Goal: Communication & Community: Share content

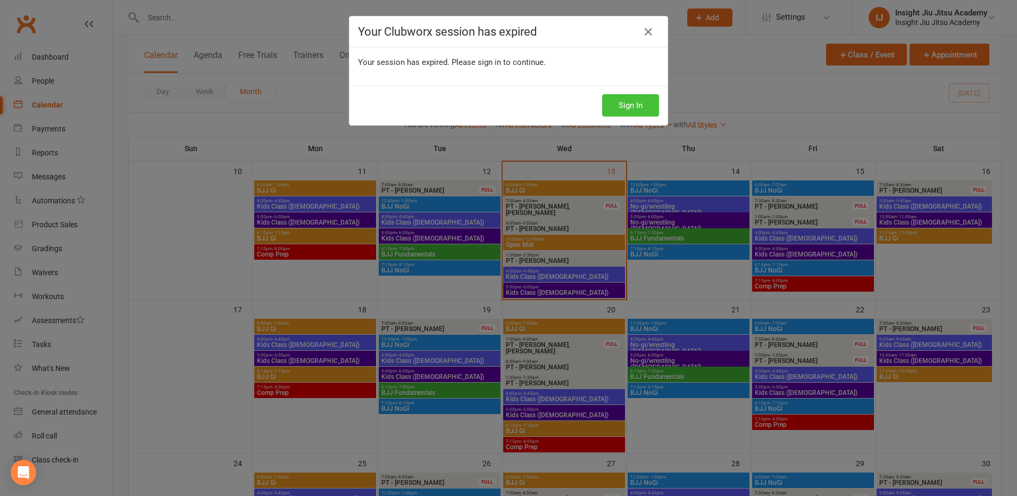
click at [636, 109] on button "Sign In" at bounding box center [630, 105] width 57 height 22
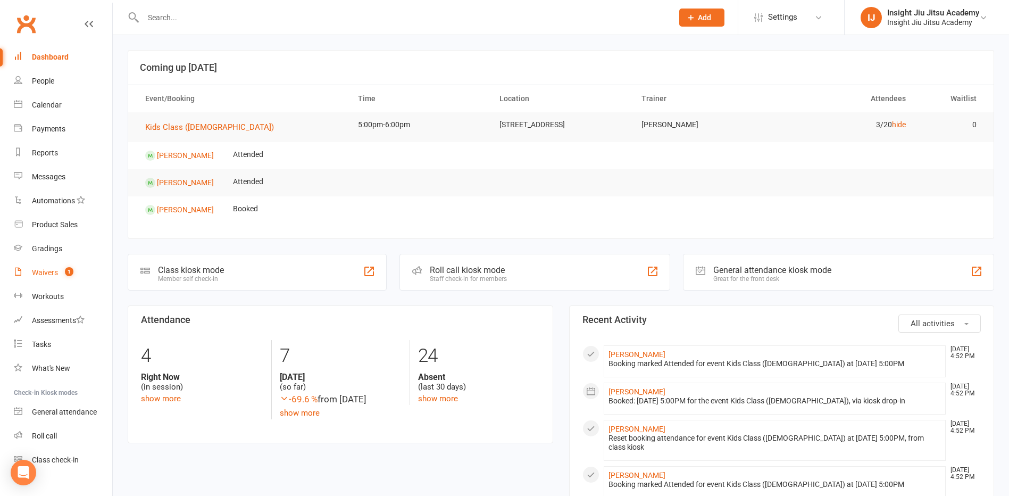
click at [49, 274] on div "Waivers" at bounding box center [45, 272] width 26 height 9
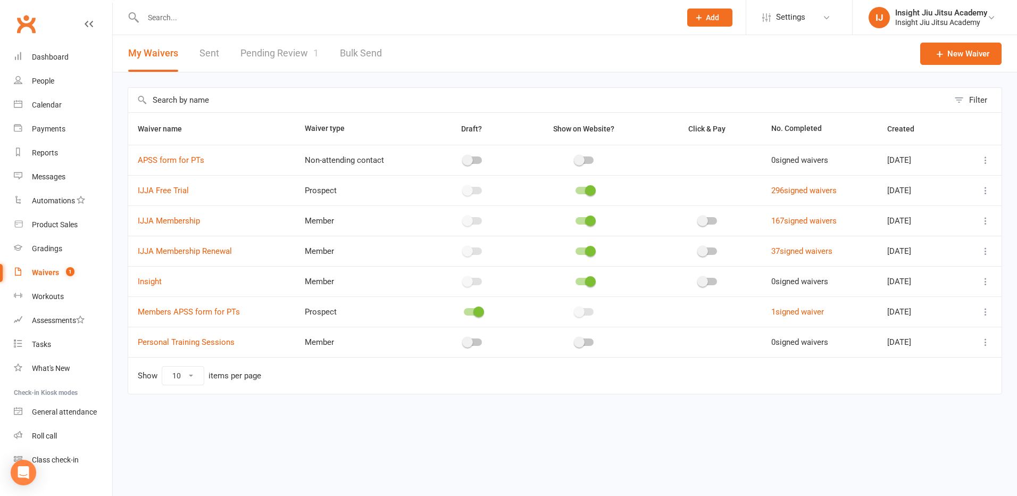
click at [258, 56] on link "Pending Review 1" at bounding box center [279, 53] width 78 height 37
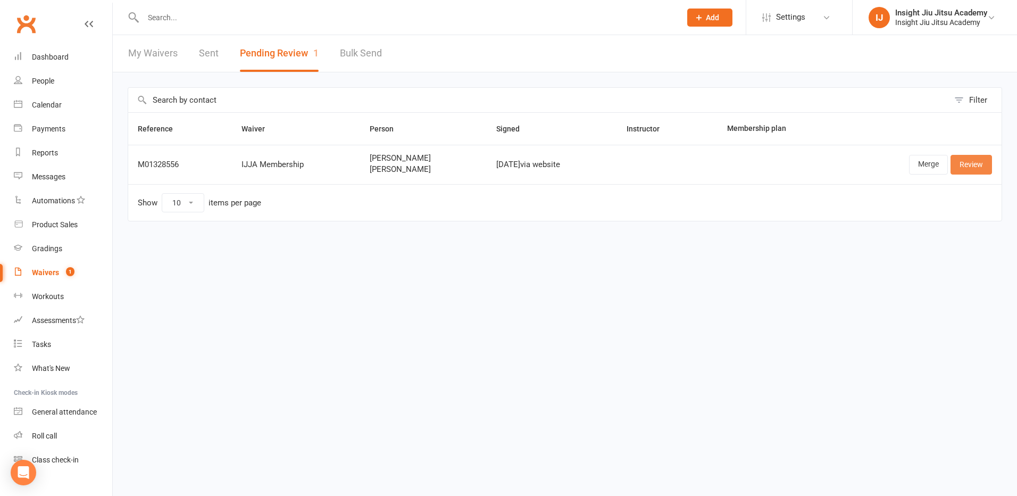
click at [964, 168] on link "Review" at bounding box center [970, 164] width 41 height 19
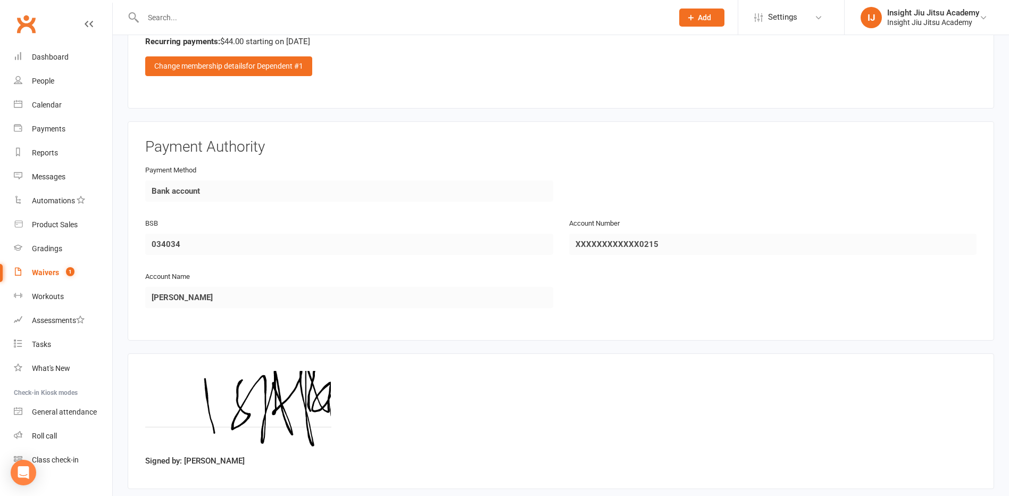
scroll to position [1552, 0]
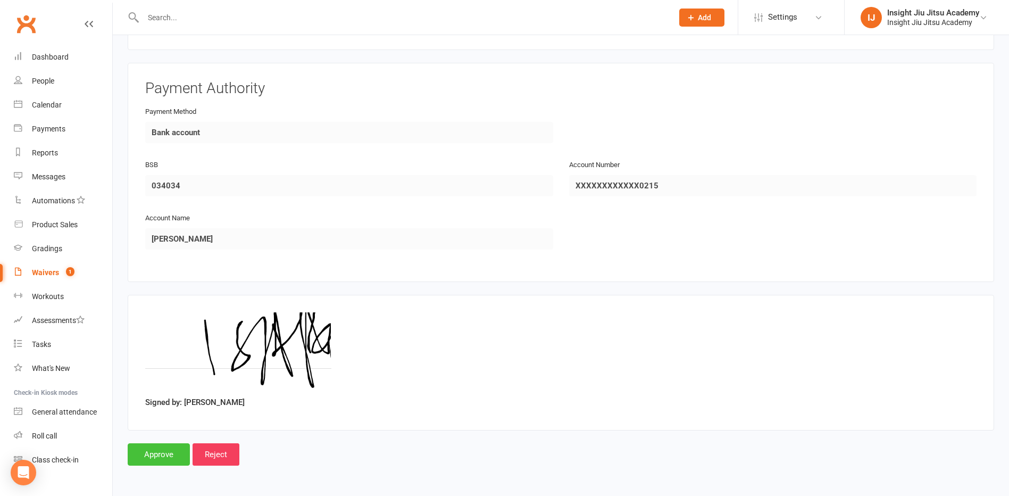
click at [158, 451] on input "Approve" at bounding box center [159, 454] width 62 height 22
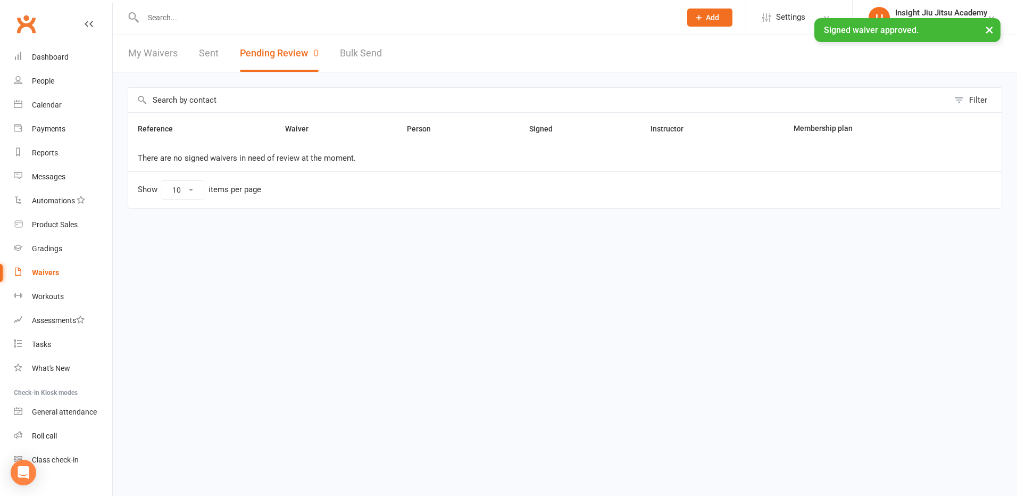
click at [183, 15] on input "text" at bounding box center [406, 17] width 533 height 15
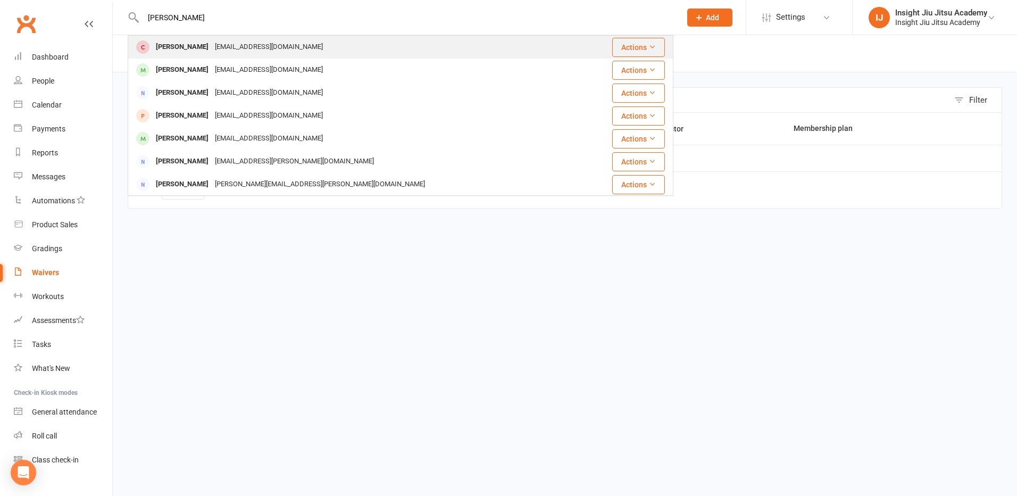
type input "isaac"
click at [183, 52] on div "Isaac Mitrovski" at bounding box center [182, 46] width 59 height 15
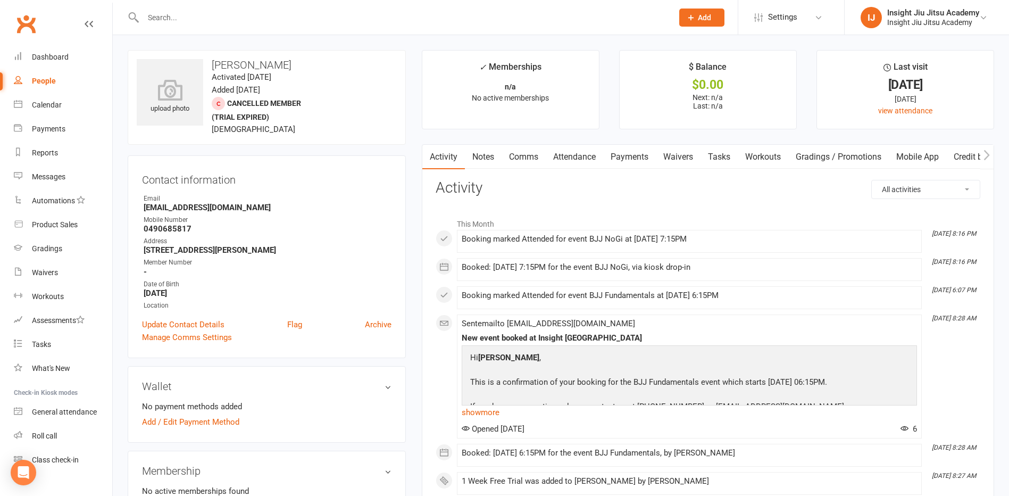
click at [571, 157] on link "Attendance" at bounding box center [574, 157] width 57 height 24
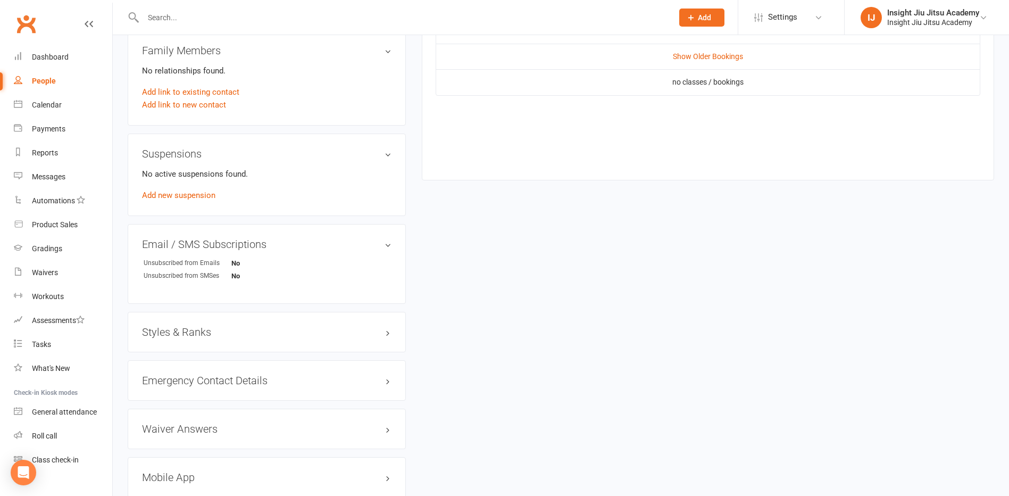
scroll to position [609, 0]
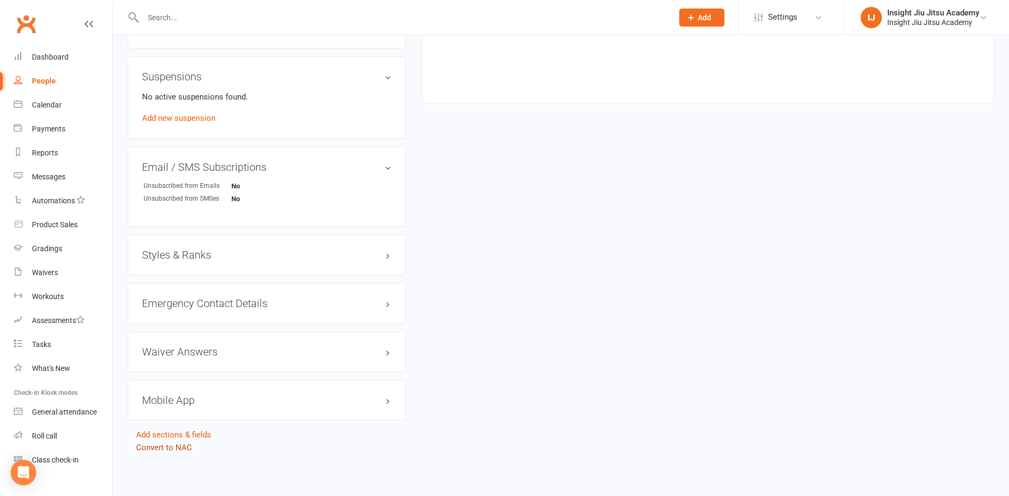
click at [153, 448] on link "Convert to NAC" at bounding box center [164, 447] width 56 height 10
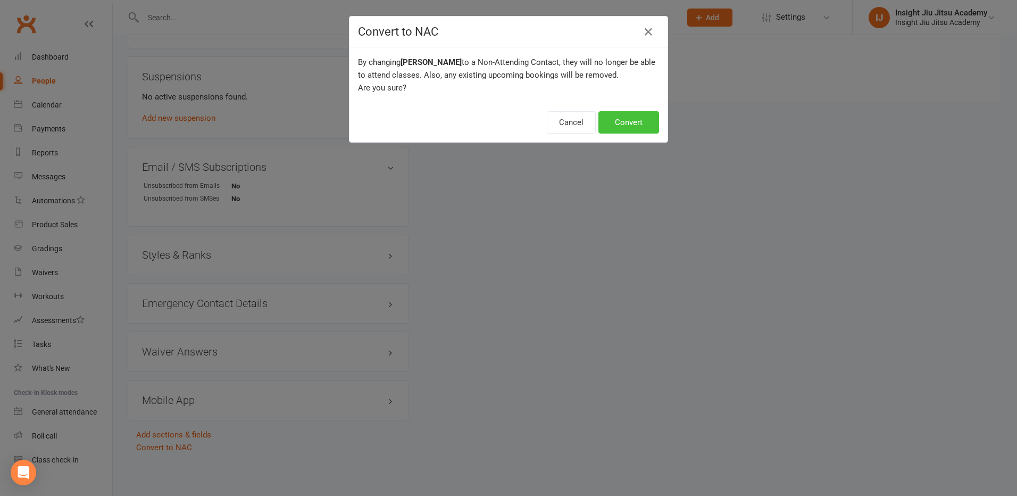
click at [626, 121] on button "Convert" at bounding box center [628, 122] width 61 height 22
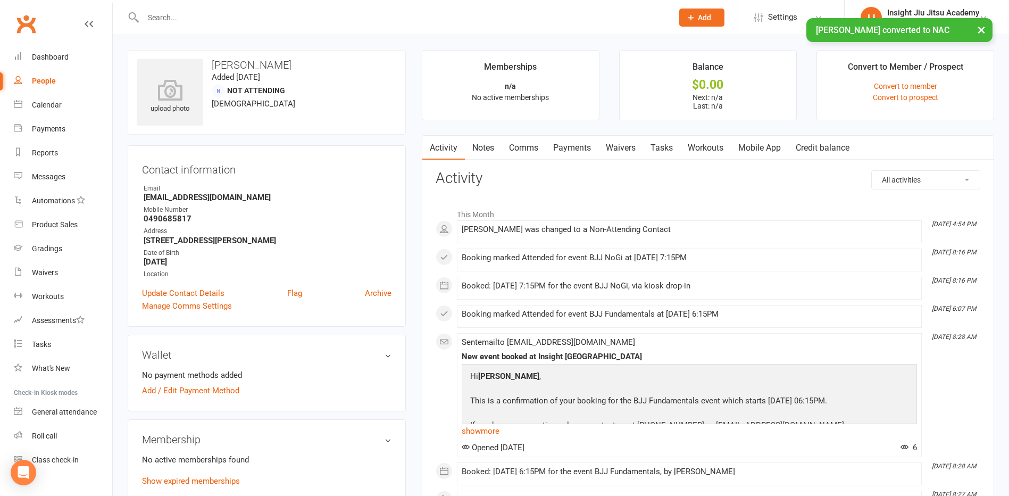
click at [161, 17] on input "text" at bounding box center [402, 17] width 525 height 15
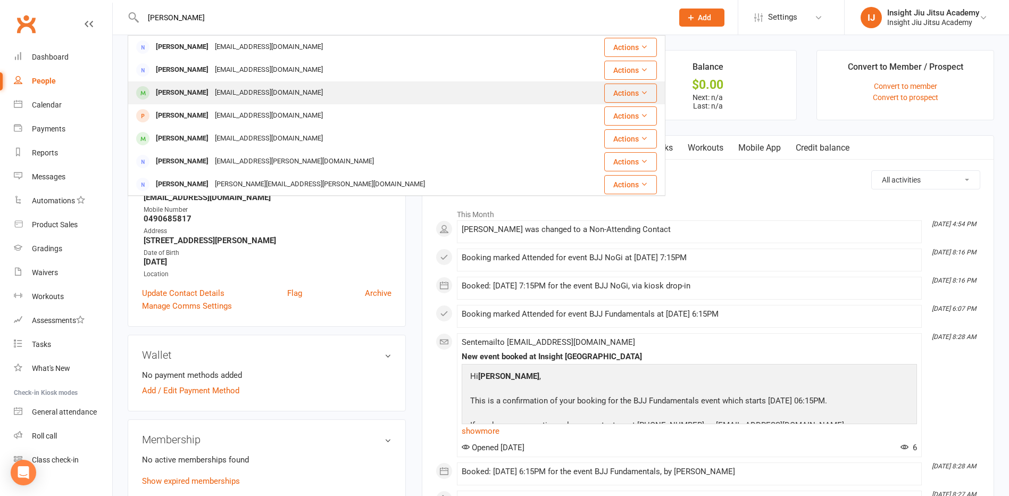
type input "isaac"
click at [327, 100] on div "Isaac Mitrovski isaacmitrovski01@gmail.com" at bounding box center [352, 93] width 446 height 22
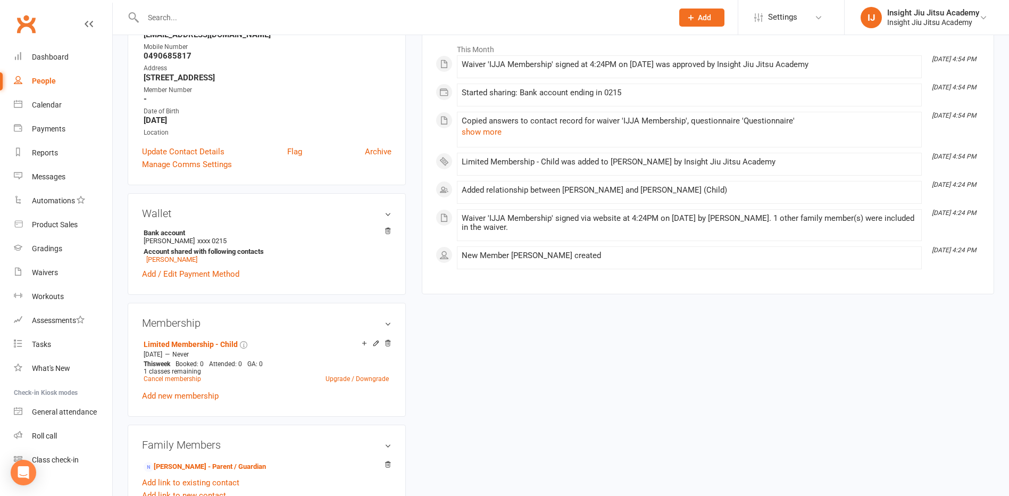
scroll to position [319, 0]
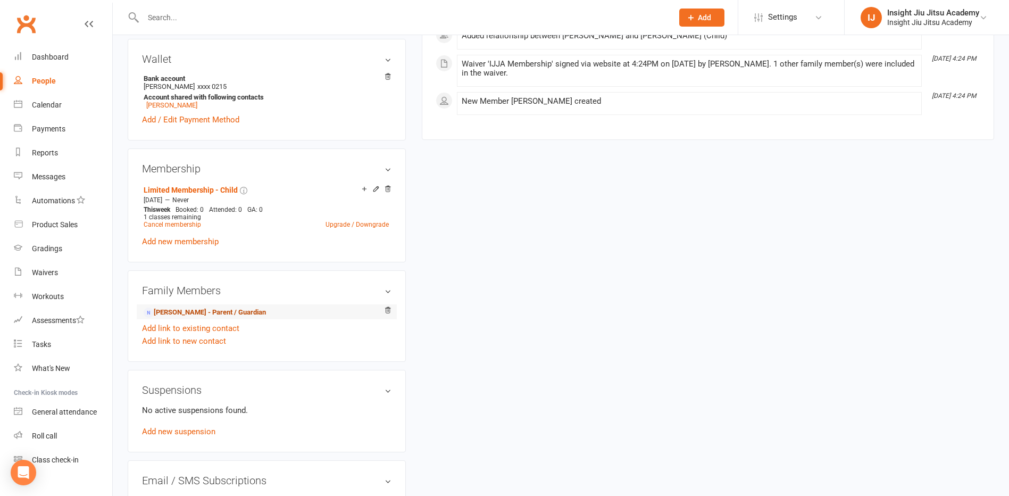
click at [190, 313] on link "Michelle Mitrovski - Parent / Guardian" at bounding box center [205, 312] width 122 height 11
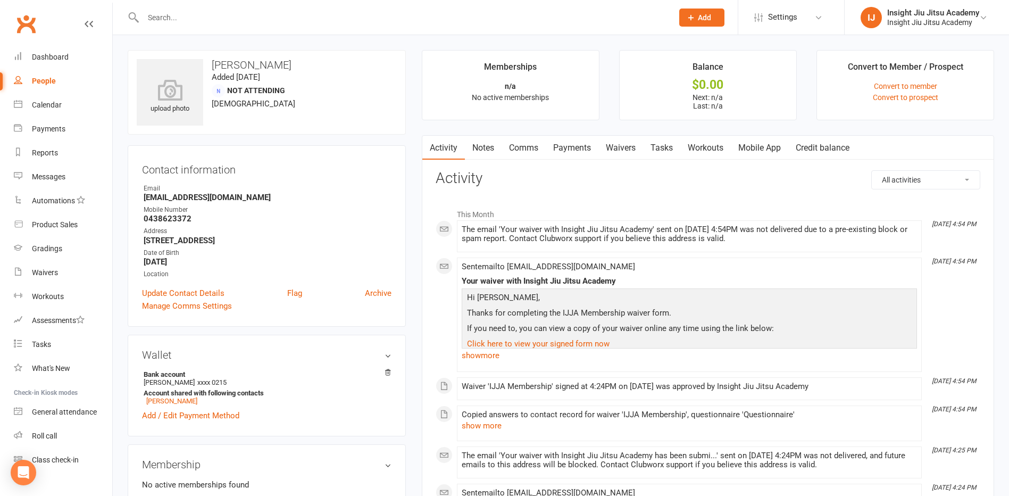
click at [43, 78] on div "People" at bounding box center [44, 81] width 24 height 9
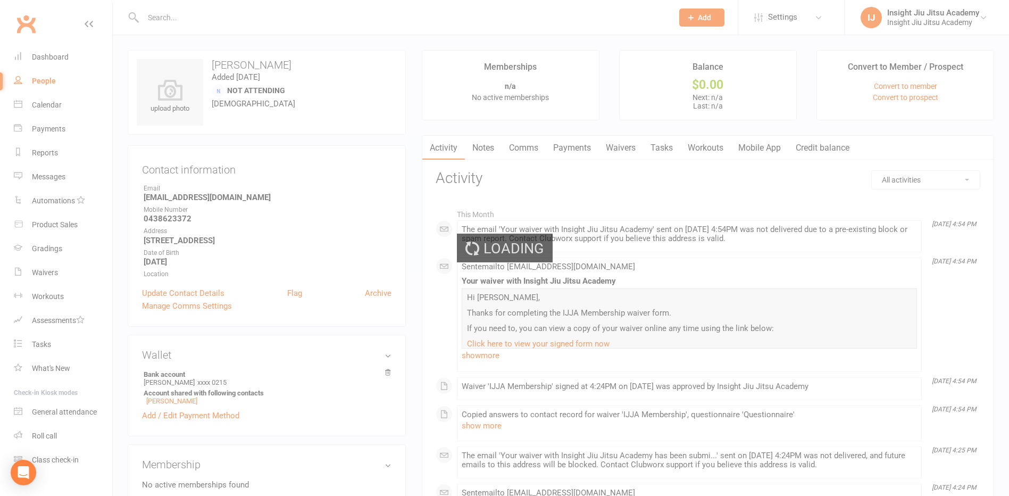
select select "100"
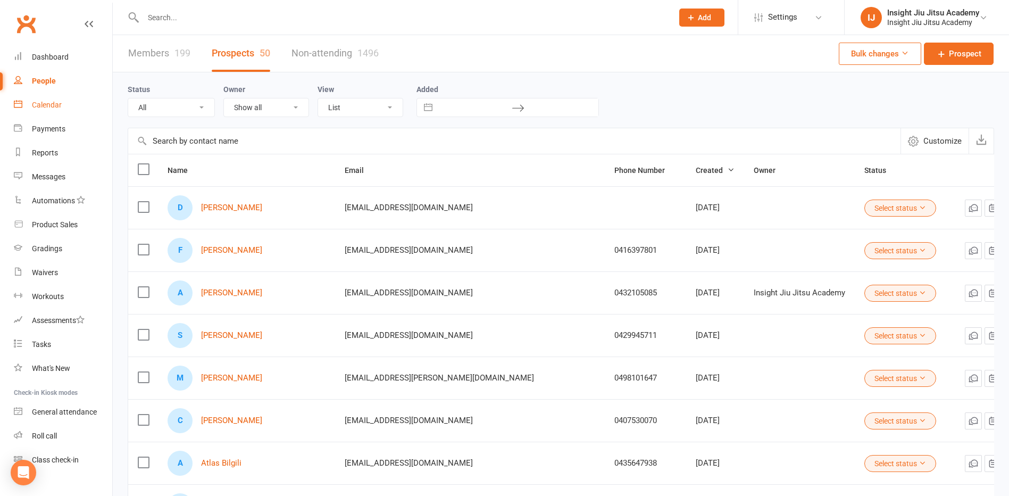
click at [44, 107] on div "Calendar" at bounding box center [47, 104] width 30 height 9
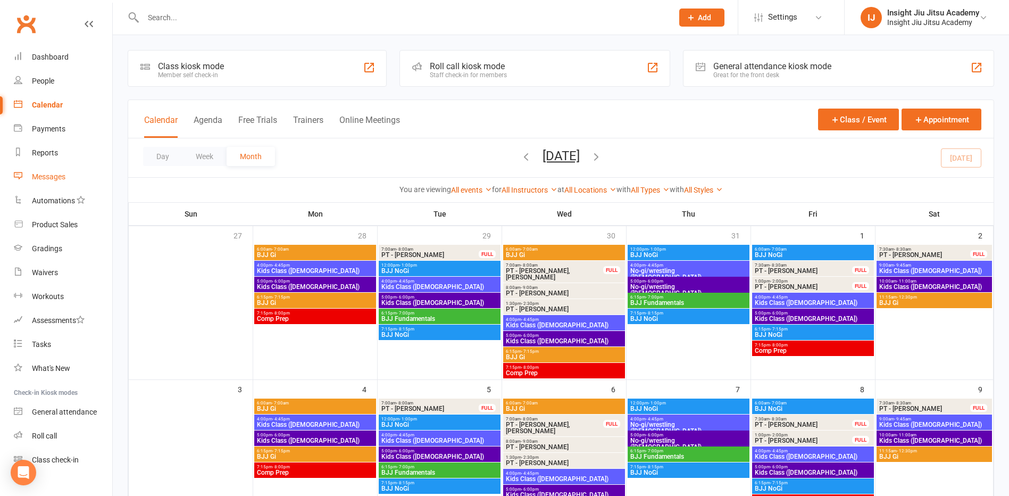
click at [45, 180] on div "Messages" at bounding box center [48, 176] width 33 height 9
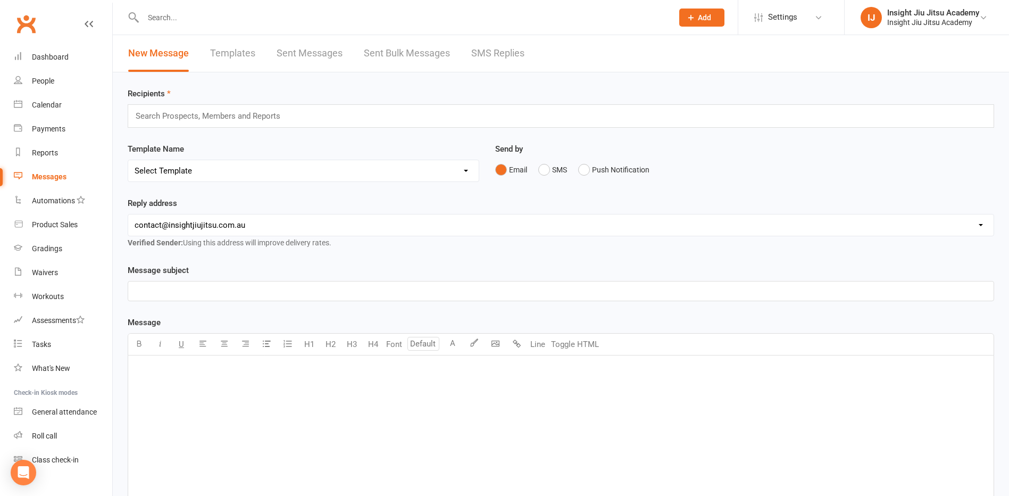
click at [278, 115] on input "text" at bounding box center [213, 116] width 156 height 14
click at [176, 18] on input "text" at bounding box center [402, 17] width 525 height 15
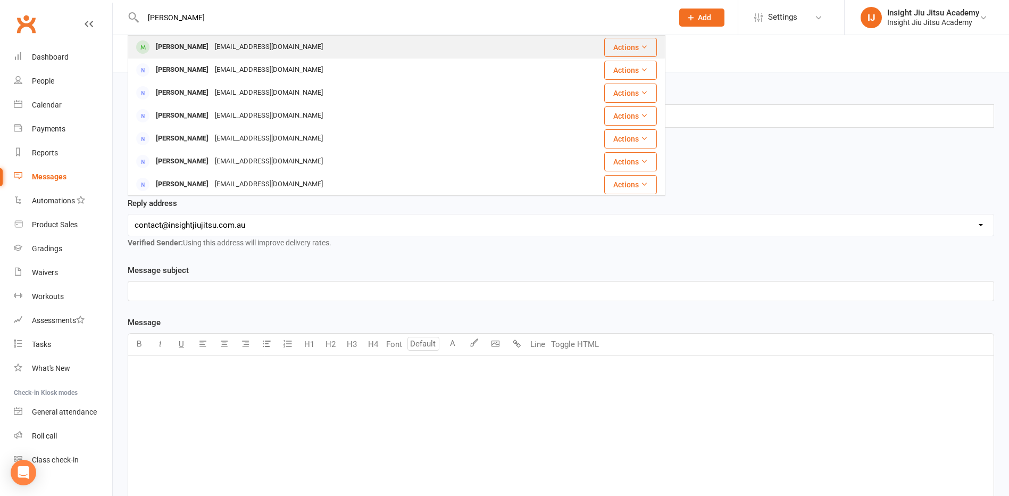
type input "conrad"
click at [174, 43] on div "Conrad Jones" at bounding box center [182, 46] width 59 height 15
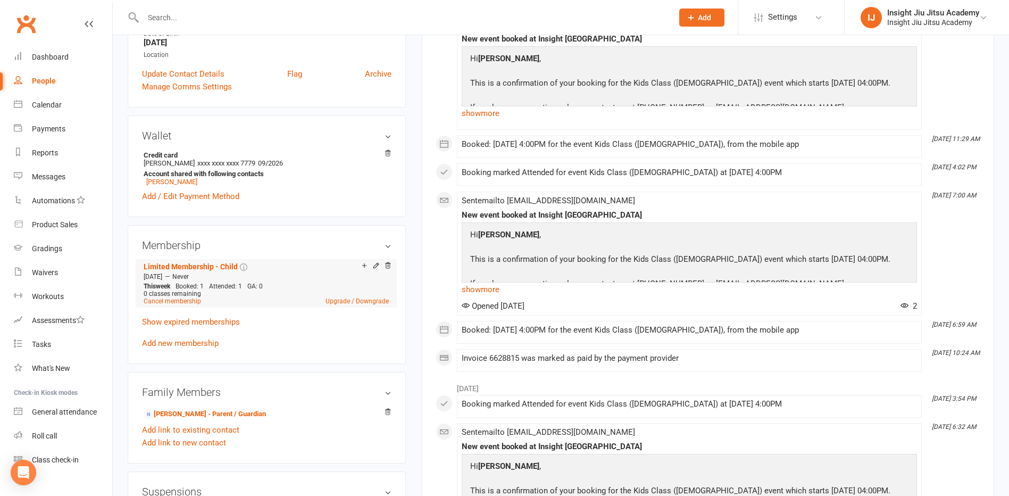
scroll to position [319, 0]
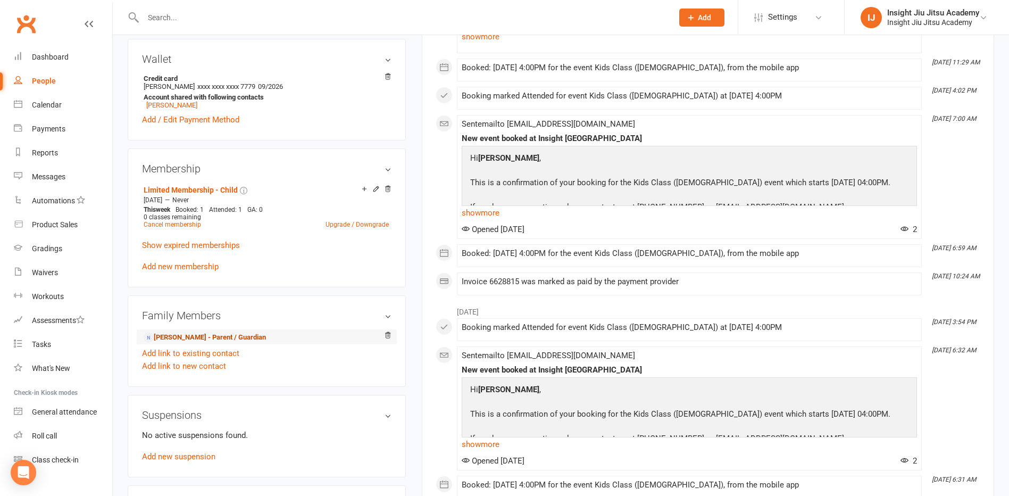
click at [171, 338] on link "Austin Jones - Parent / Guardian" at bounding box center [205, 337] width 122 height 11
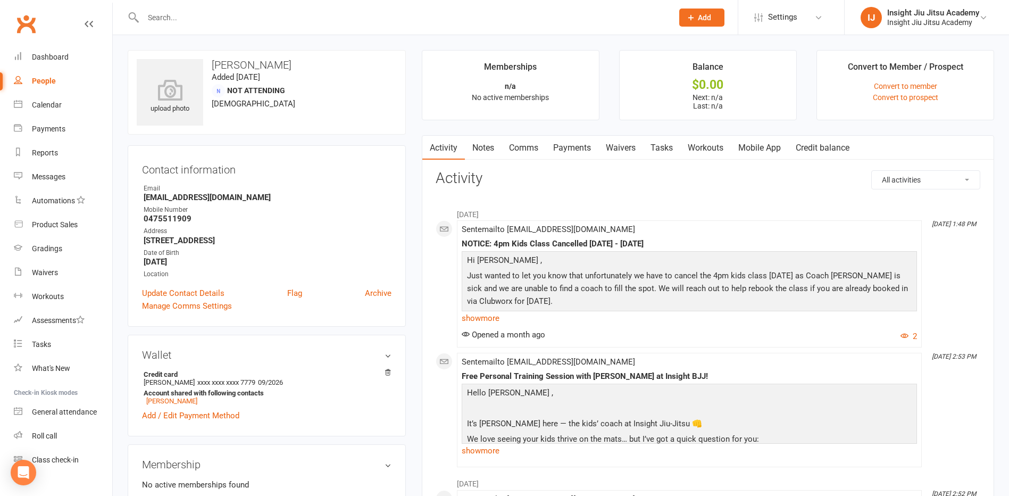
click at [520, 147] on link "Comms" at bounding box center [523, 148] width 44 height 24
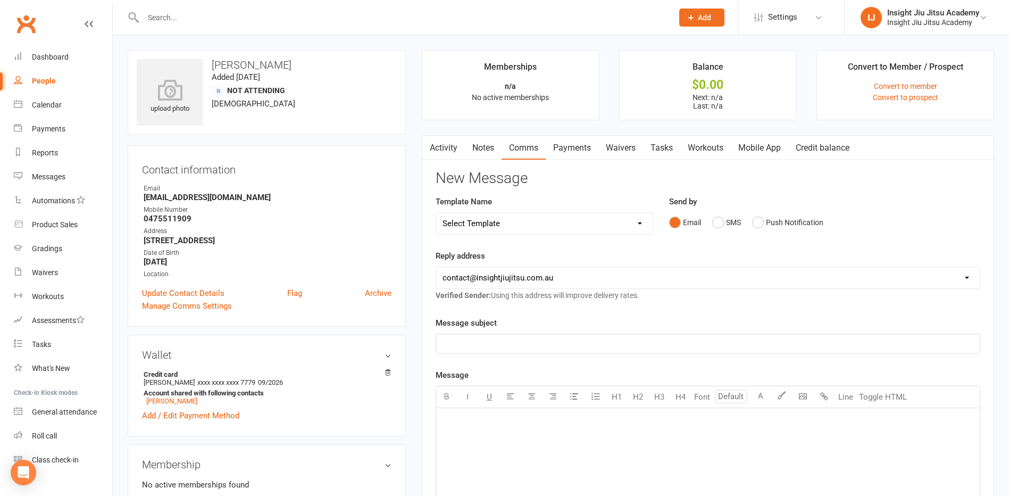
click at [608, 223] on select "Select Template [Email] cancelled members adults [Email] Club Closure Notice [E…" at bounding box center [544, 223] width 216 height 21
click at [612, 249] on div "Reply address hello@clubworx.com contact@insightjiujitsu.com.au admin@insightji…" at bounding box center [707, 275] width 545 height 52
click at [528, 336] on div "﻿" at bounding box center [707, 343] width 543 height 19
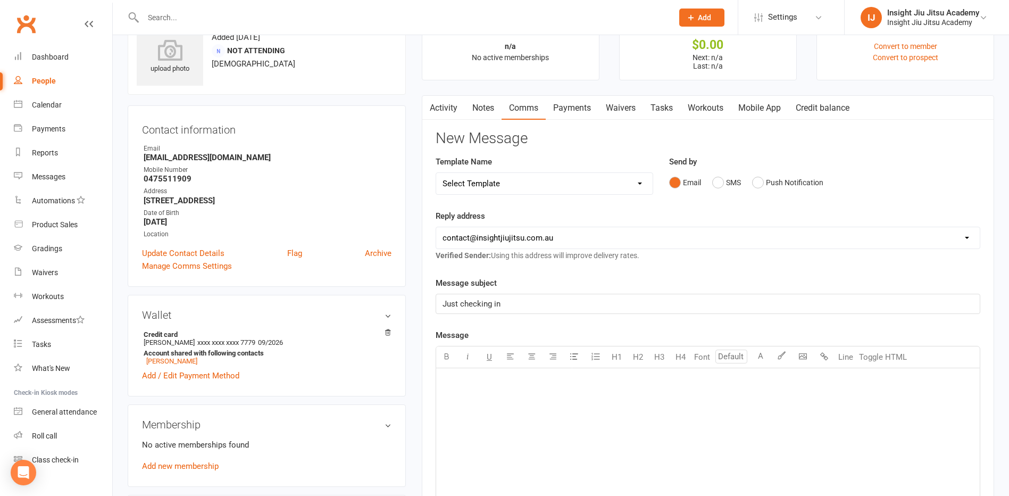
scroll to position [106, 0]
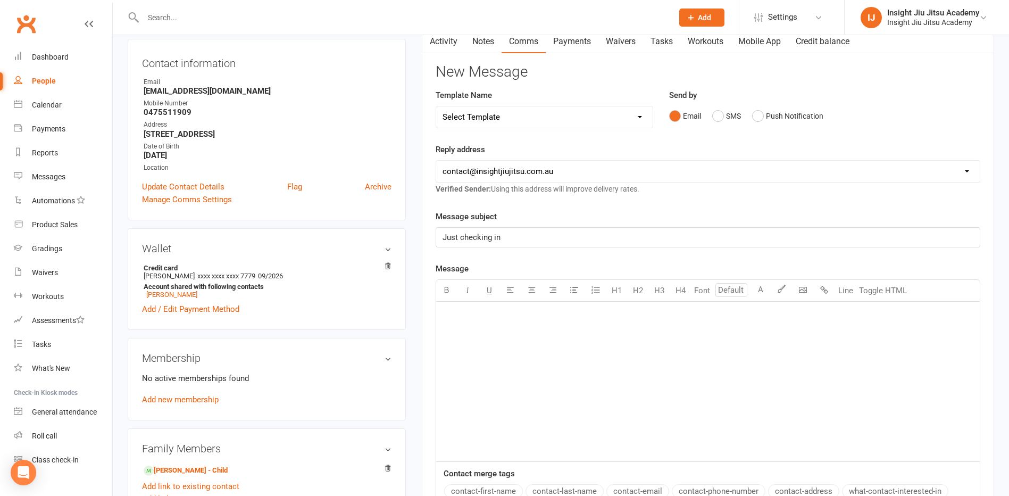
click at [522, 336] on div "﻿" at bounding box center [707, 381] width 543 height 160
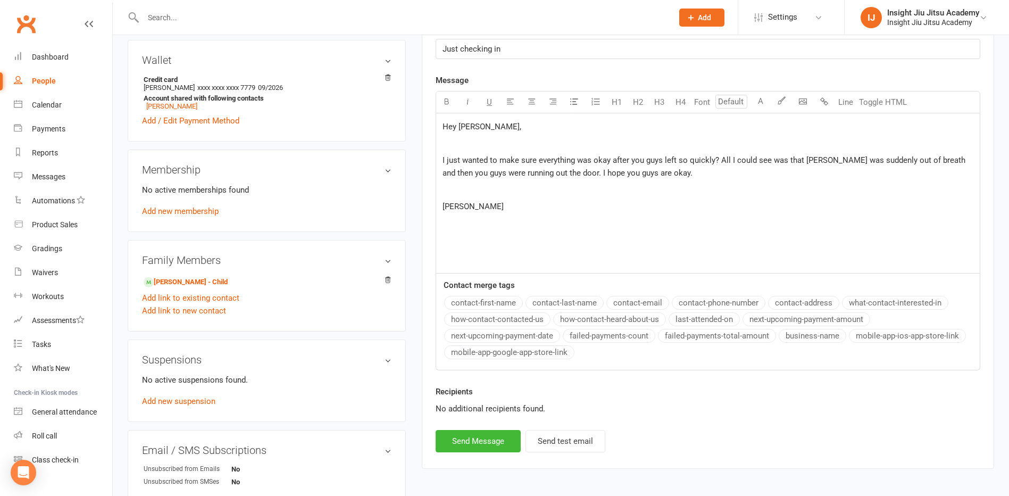
scroll to position [319, 0]
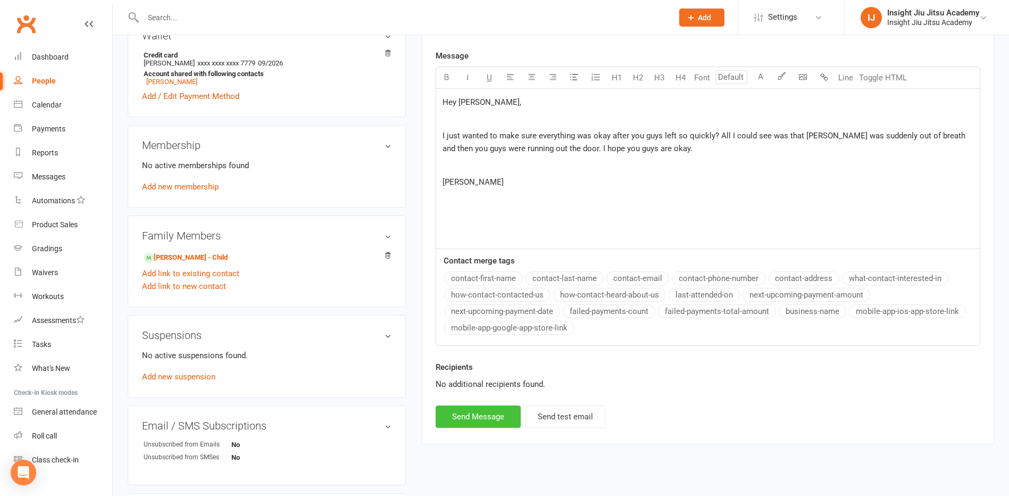
click at [462, 418] on button "Send Message" at bounding box center [477, 416] width 85 height 22
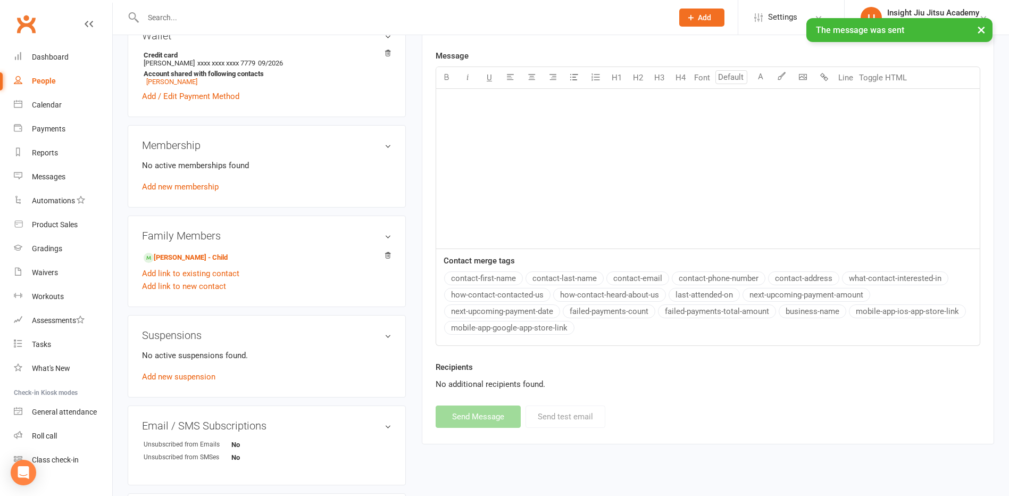
click at [35, 82] on div "People" at bounding box center [44, 81] width 24 height 9
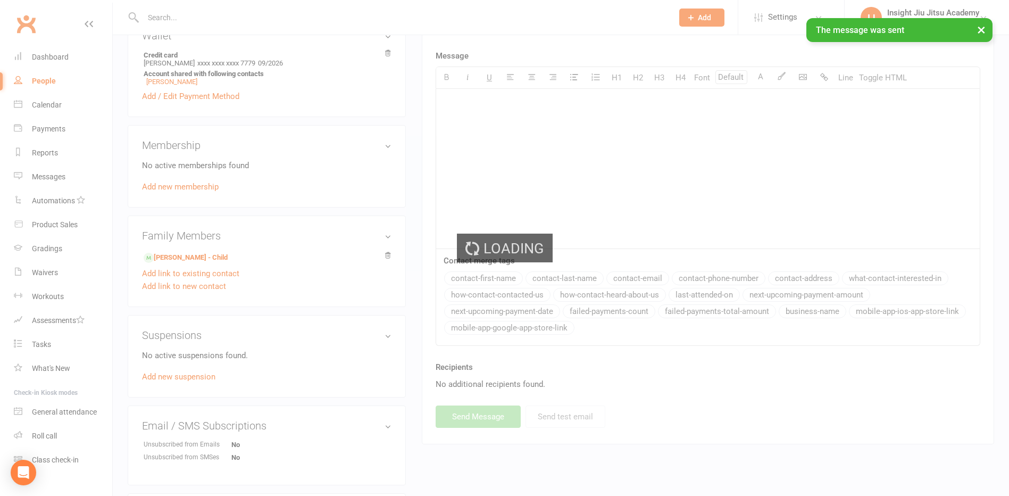
select select "100"
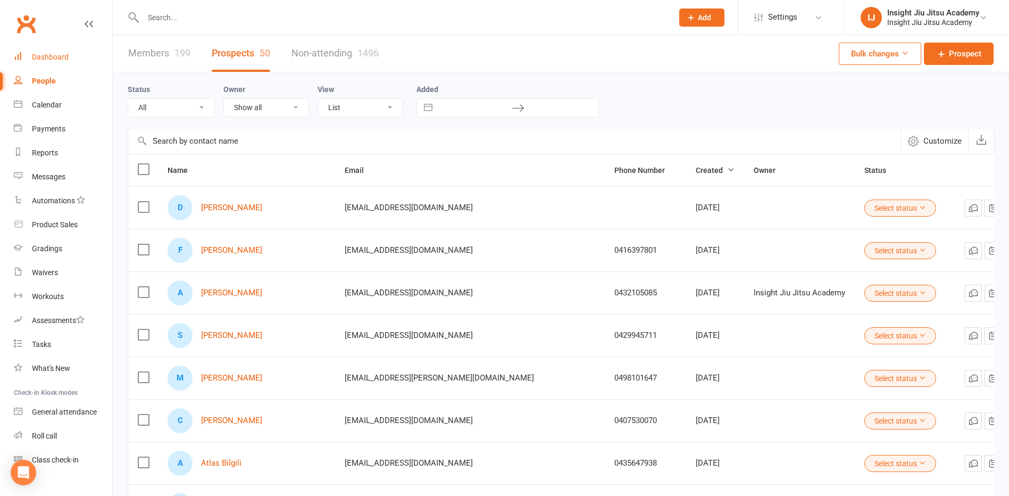
click at [49, 56] on div "Dashboard" at bounding box center [50, 57] width 37 height 9
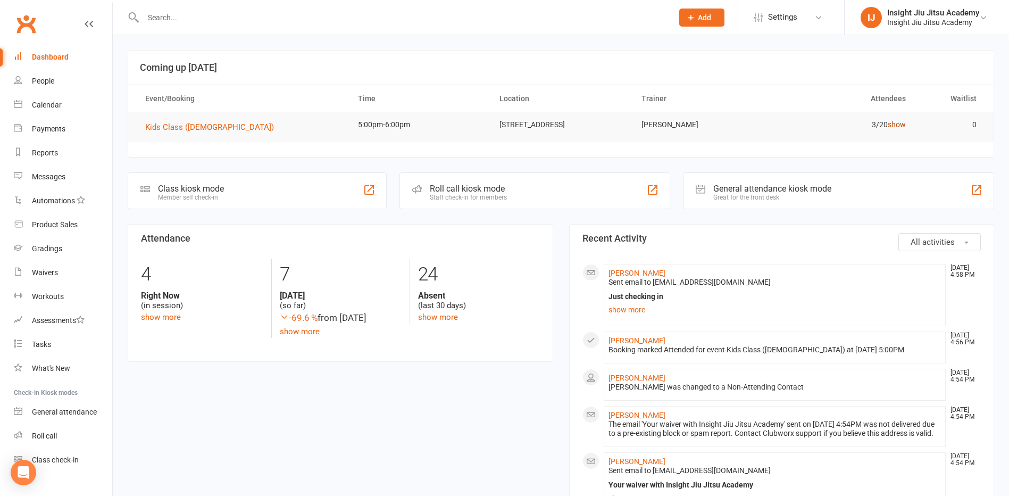
click at [897, 125] on link "show" at bounding box center [896, 124] width 18 height 9
